Goal: Task Accomplishment & Management: Manage account settings

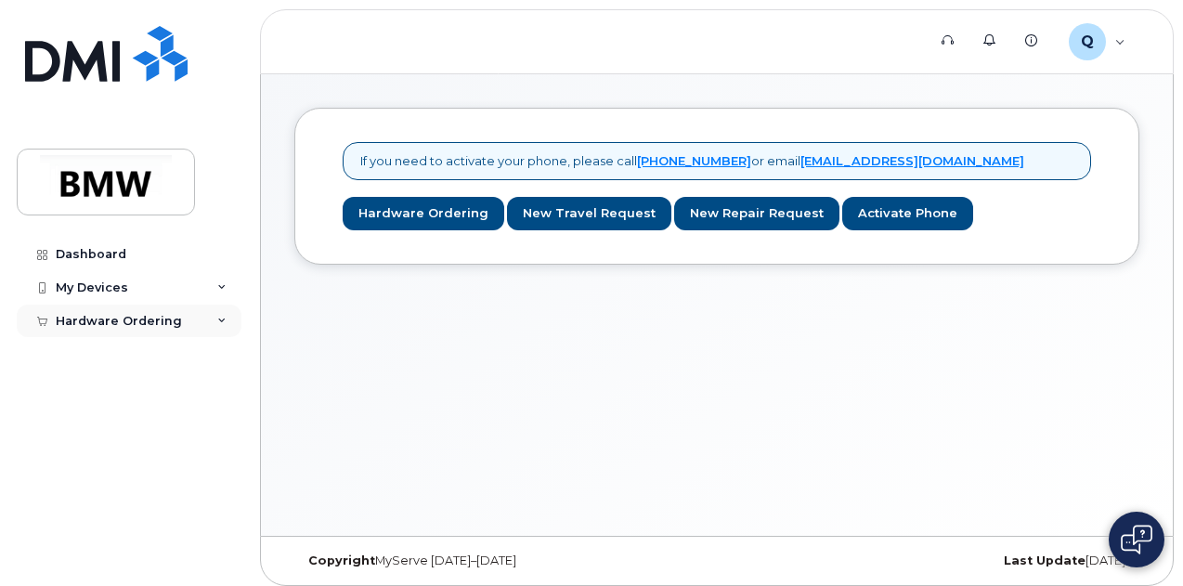
click at [203, 315] on div "Hardware Ordering" at bounding box center [129, 321] width 225 height 33
click at [162, 363] on link "New Order" at bounding box center [145, 354] width 192 height 35
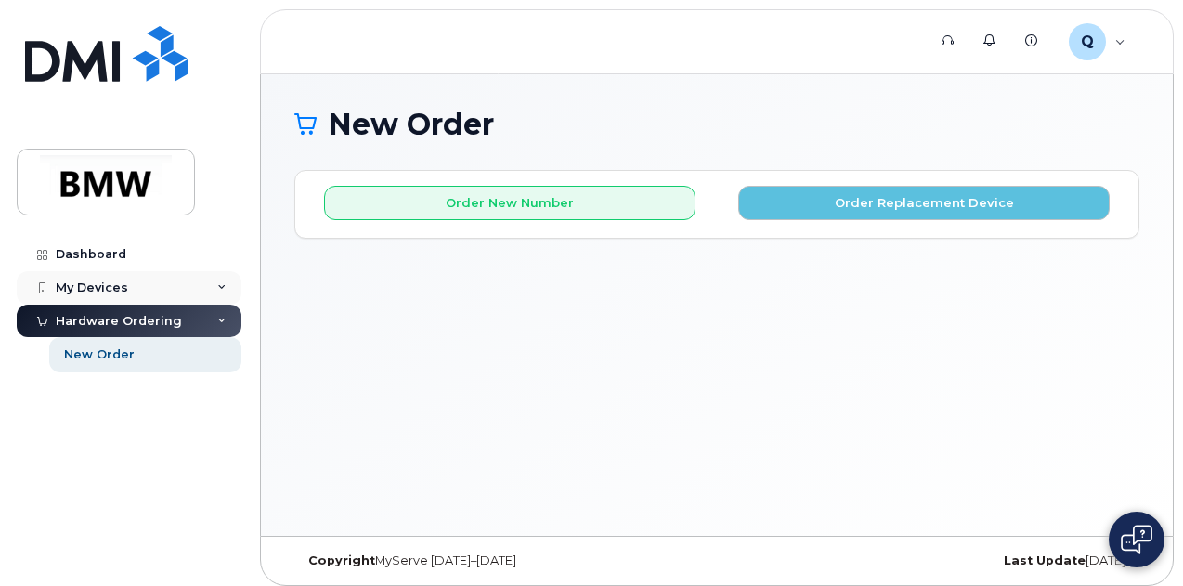
click at [232, 285] on div "My Devices" at bounding box center [129, 287] width 225 height 33
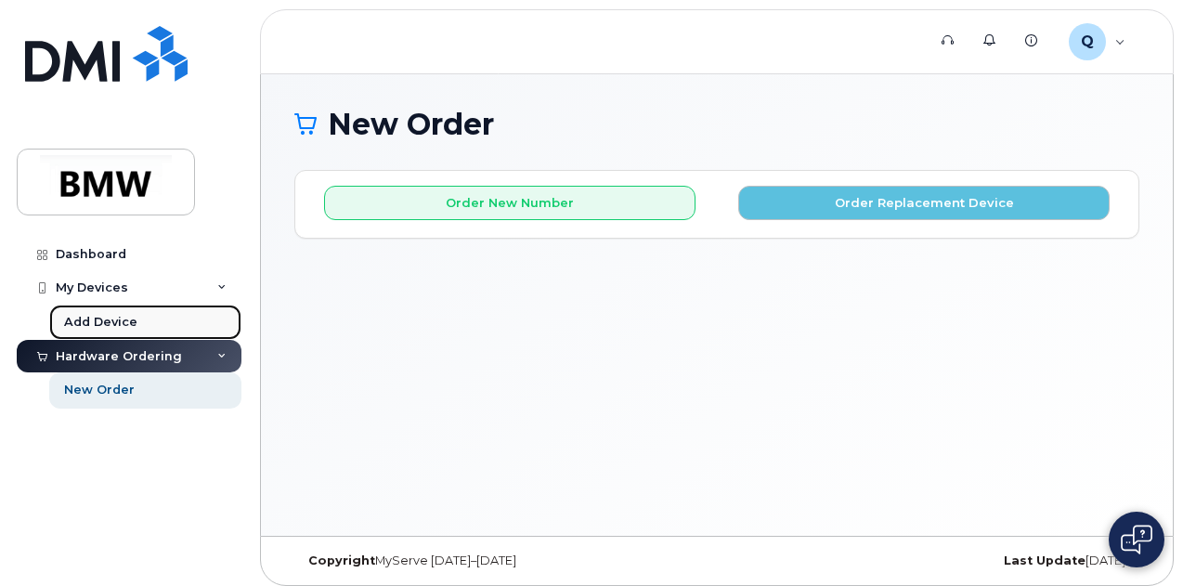
click at [108, 306] on link "Add Device" at bounding box center [145, 322] width 192 height 35
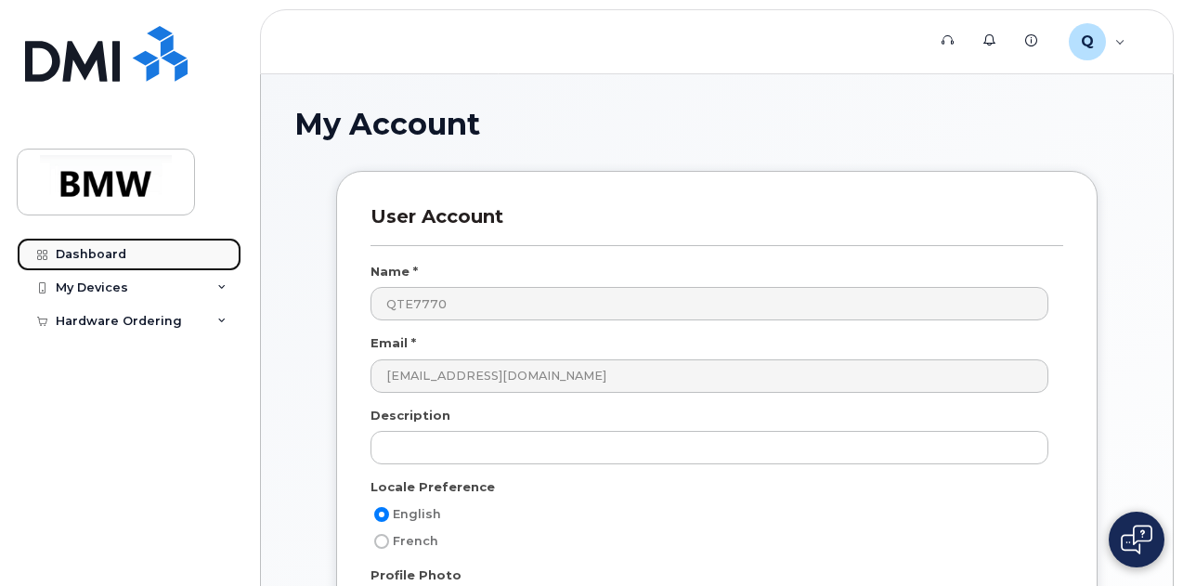
click at [74, 257] on div "Dashboard" at bounding box center [91, 254] width 71 height 15
